Goal: Find specific page/section: Find specific page/section

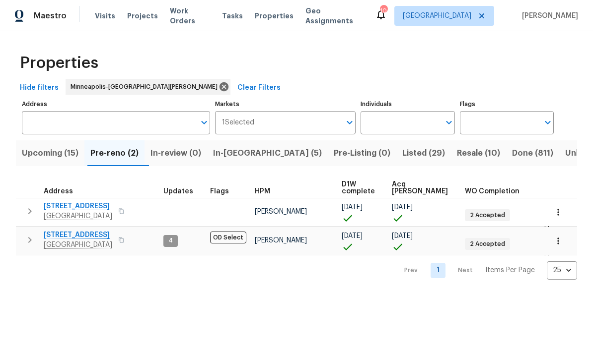
click at [70, 207] on span "[STREET_ADDRESS]" at bounding box center [78, 207] width 68 height 10
click at [254, 154] on span "In-[GEOGRAPHIC_DATA] (5)" at bounding box center [267, 153] width 109 height 14
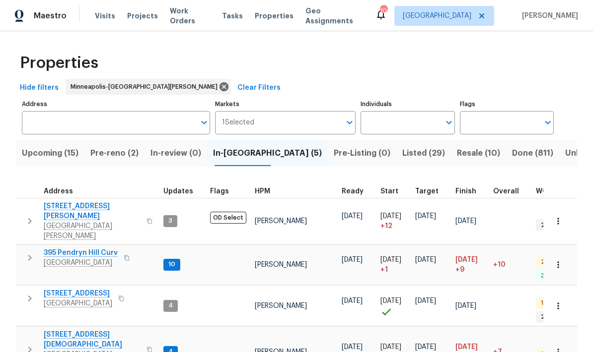
click at [129, 150] on span "Pre-reno (2)" at bounding box center [114, 153] width 48 height 14
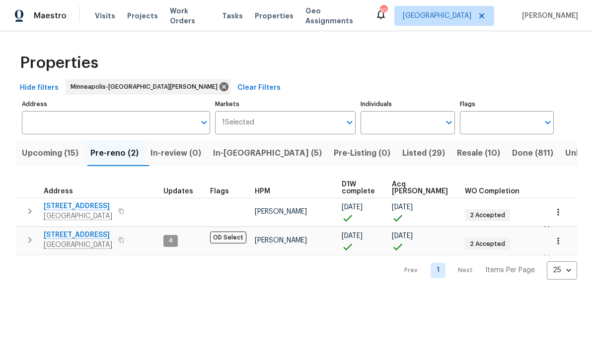
click at [59, 149] on span "Upcoming (15)" at bounding box center [50, 153] width 57 height 14
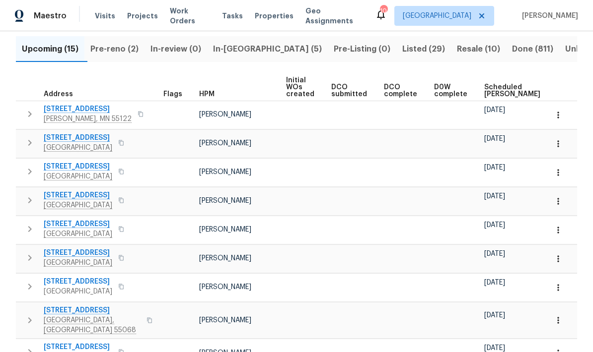
click at [498, 88] on span "Scheduled [PERSON_NAME]" at bounding box center [512, 91] width 56 height 14
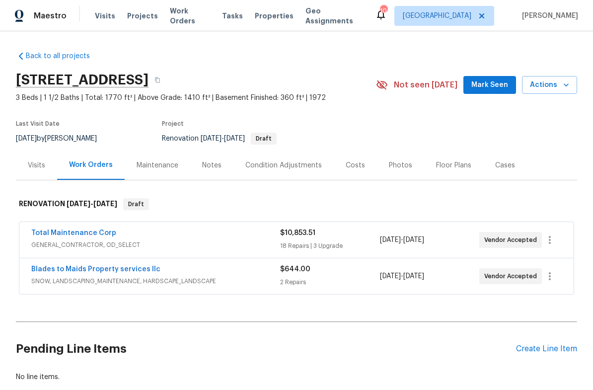
click at [490, 81] on span "Mark Seen" at bounding box center [489, 85] width 37 height 12
click at [209, 169] on div "Notes" at bounding box center [211, 165] width 19 height 10
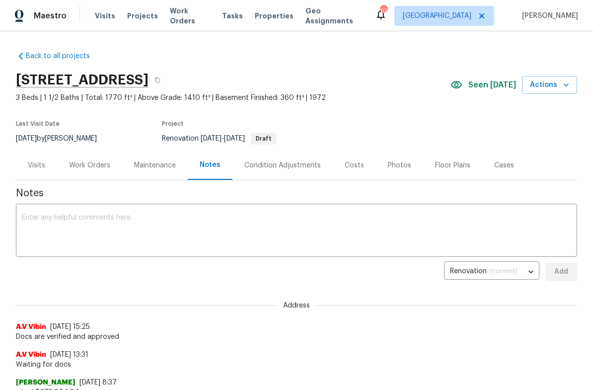
click at [96, 166] on div "Work Orders" at bounding box center [89, 165] width 41 height 10
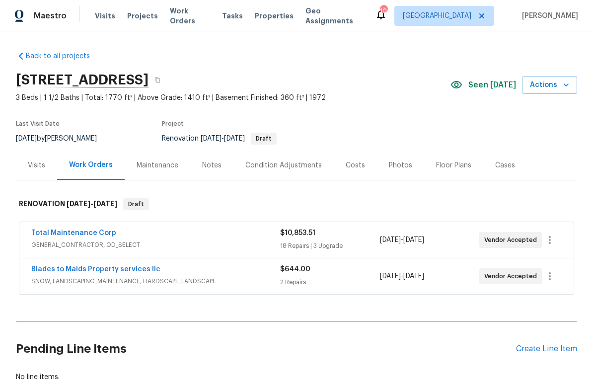
click at [94, 235] on link "Total Maintenance Corp" at bounding box center [73, 232] width 85 height 7
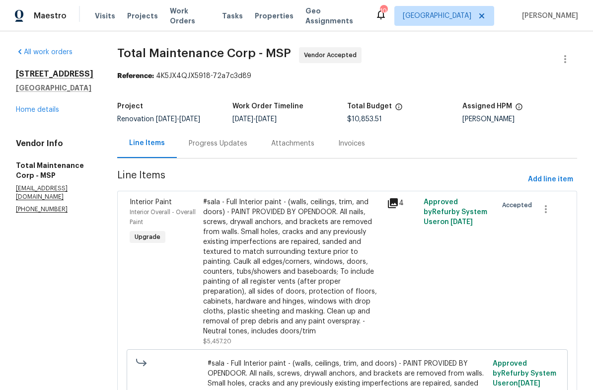
click at [43, 113] on link "Home details" at bounding box center [37, 109] width 43 height 7
